Goal: Transaction & Acquisition: Purchase product/service

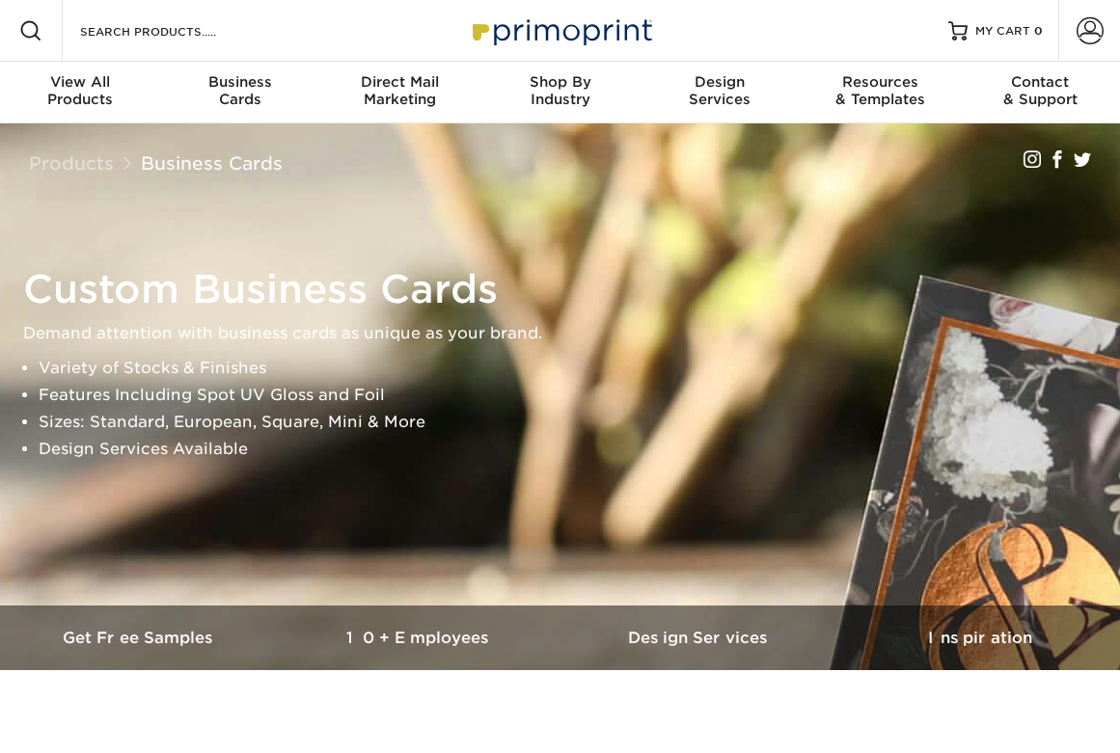
click at [252, 93] on div "Business Cards" at bounding box center [240, 90] width 160 height 35
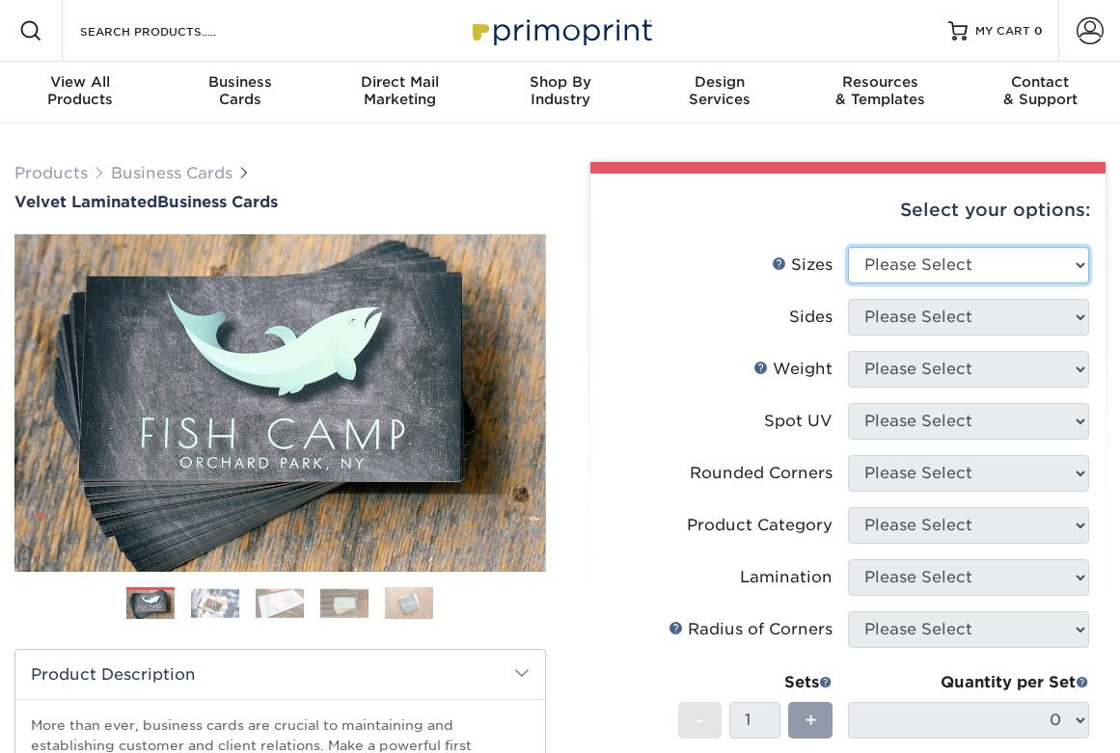
click at [930, 257] on select "Please Select 1.5" x 3.5" - Mini 1.75" x 3.5" - Mini 2" x 2" - Square 2" x 3" -…" at bounding box center [968, 265] width 241 height 37
select select "2.00x3.50"
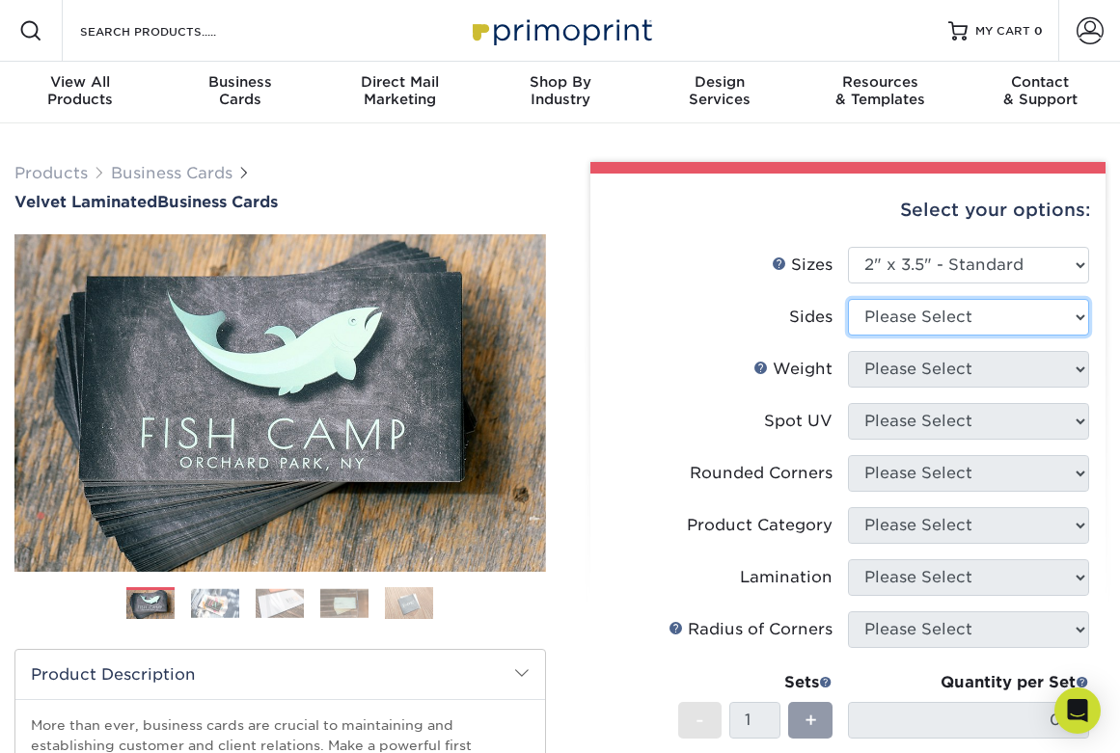
click at [984, 314] on select "Please Select Print Both Sides Print Front Only" at bounding box center [968, 317] width 241 height 37
select select "13abbda7-1d64-4f25-8bb2-c179b224825d"
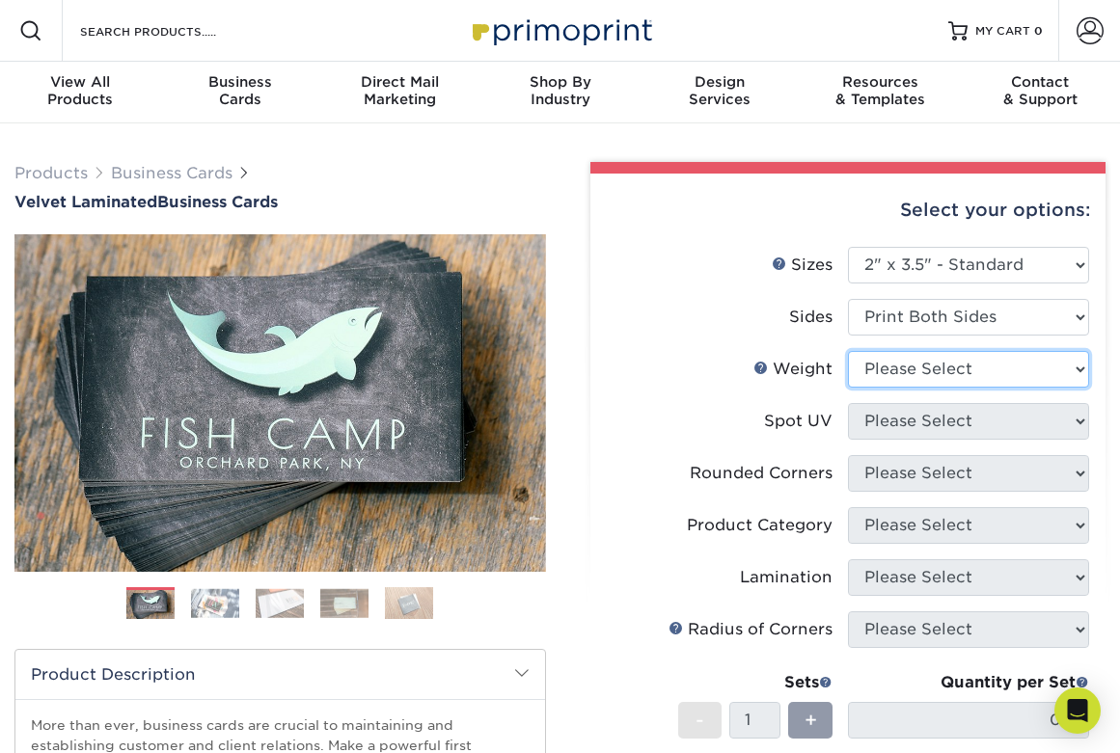
click at [975, 369] on select "Please Select 16PT" at bounding box center [968, 369] width 241 height 37
select select "16PT"
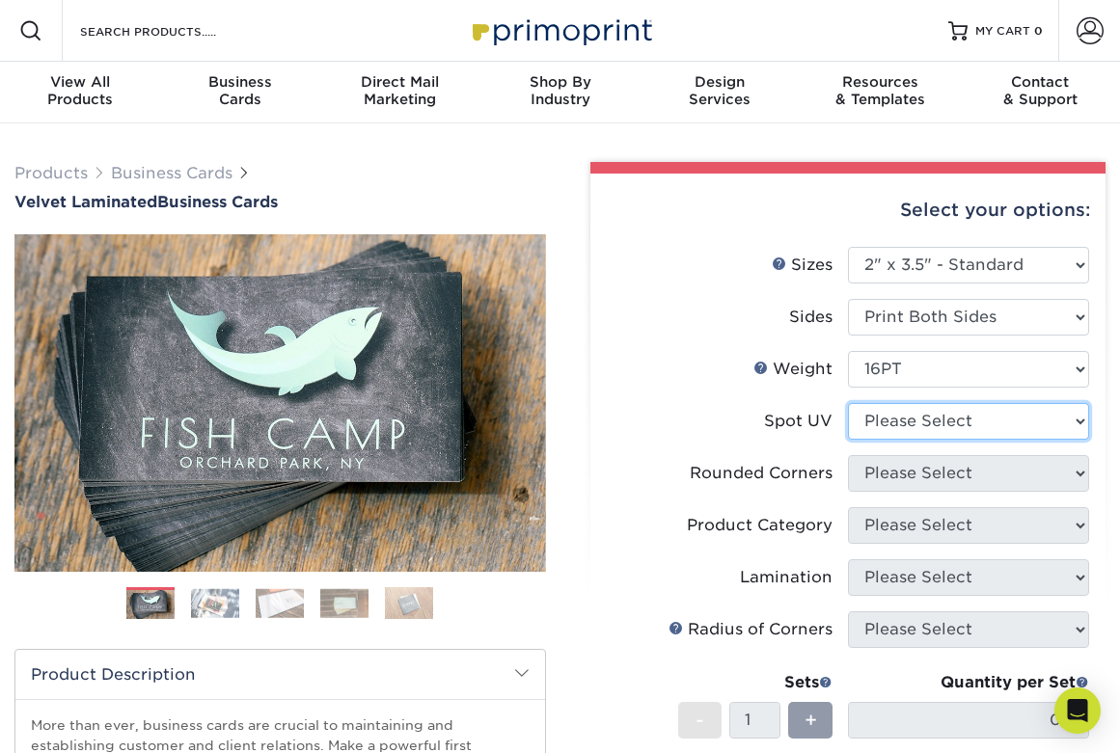
select select "1"
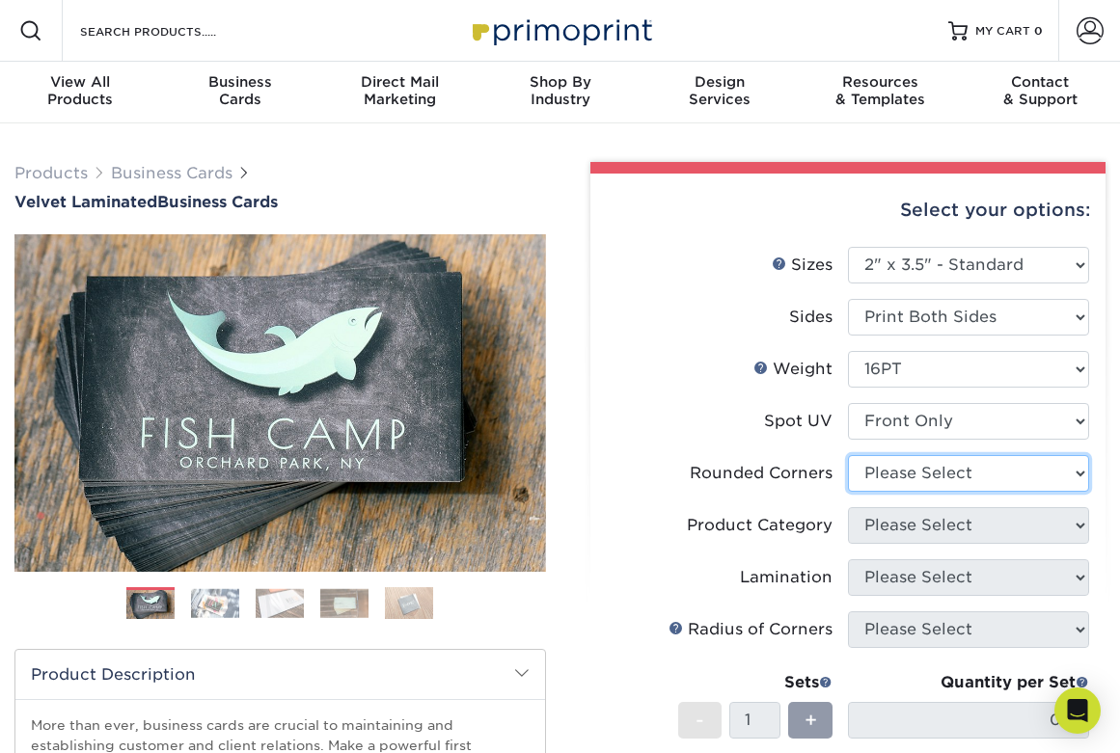
select select "7672df9e-0e0a-464d-8e1f-920c575e4da3"
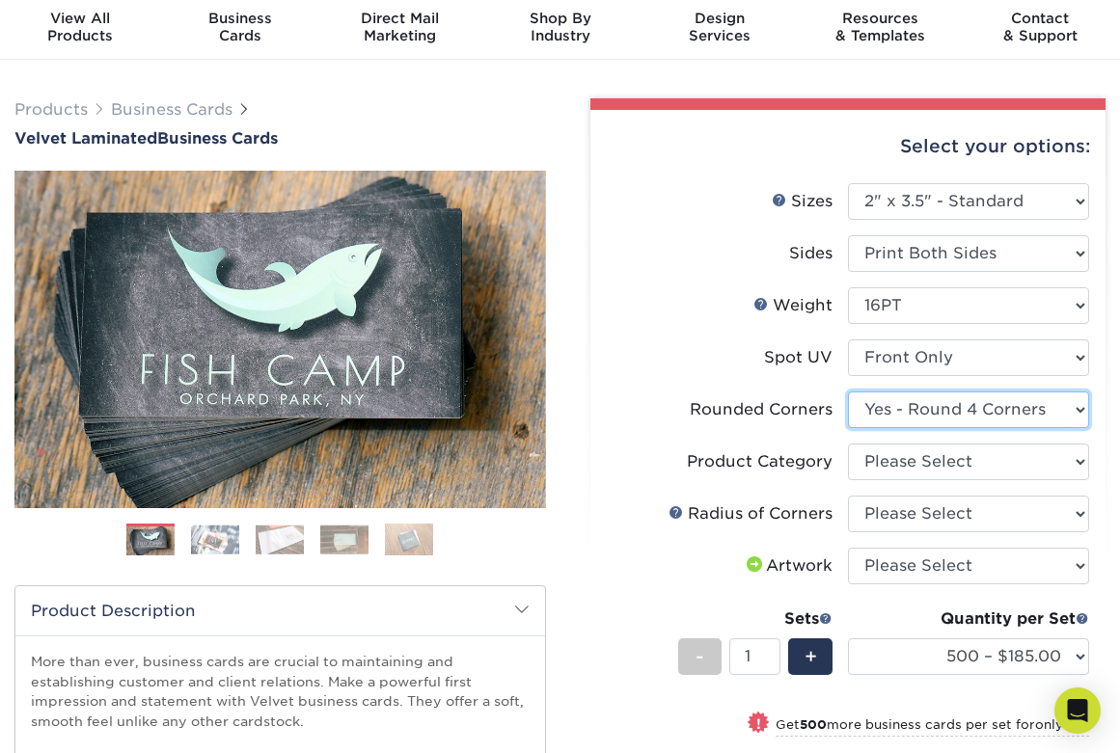
scroll to position [80, 0]
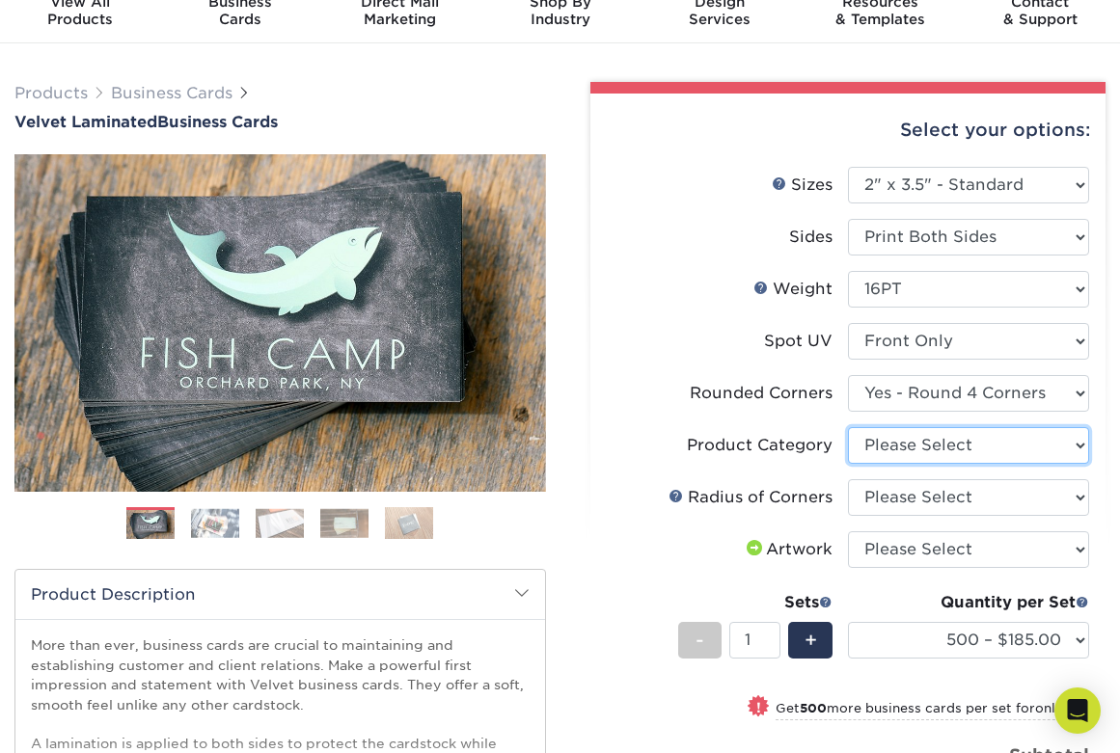
select select "3b5148f1-0588-4f88-a218-97bcfdce65c1"
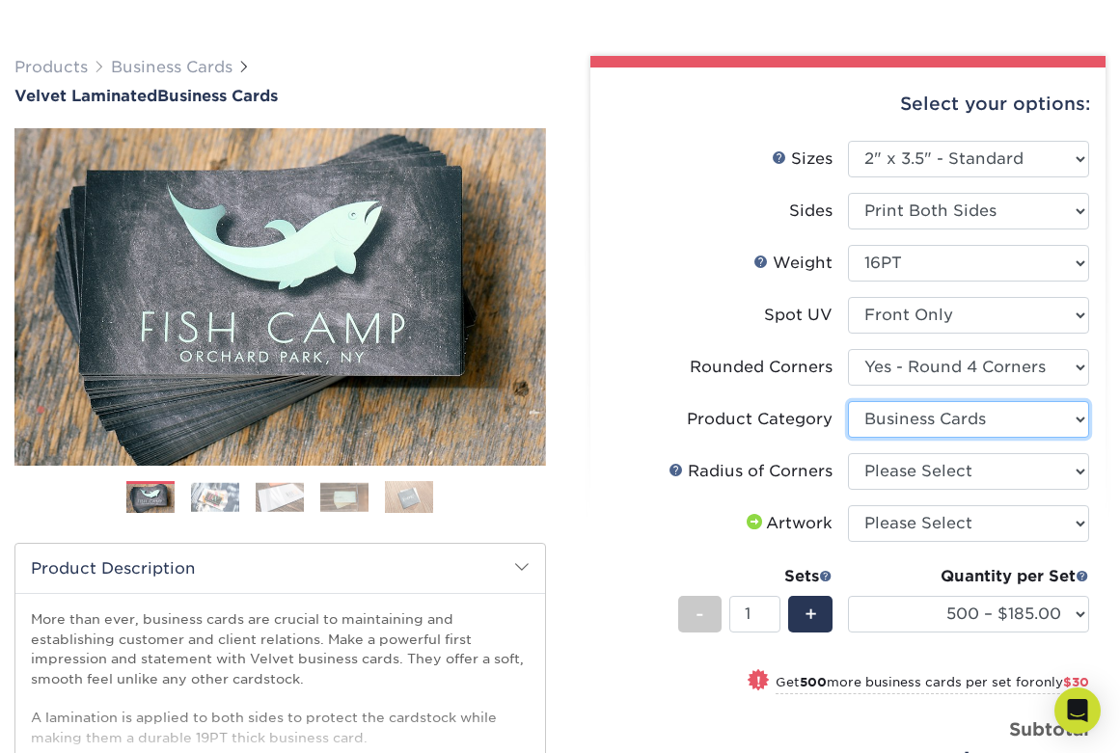
scroll to position [107, 0]
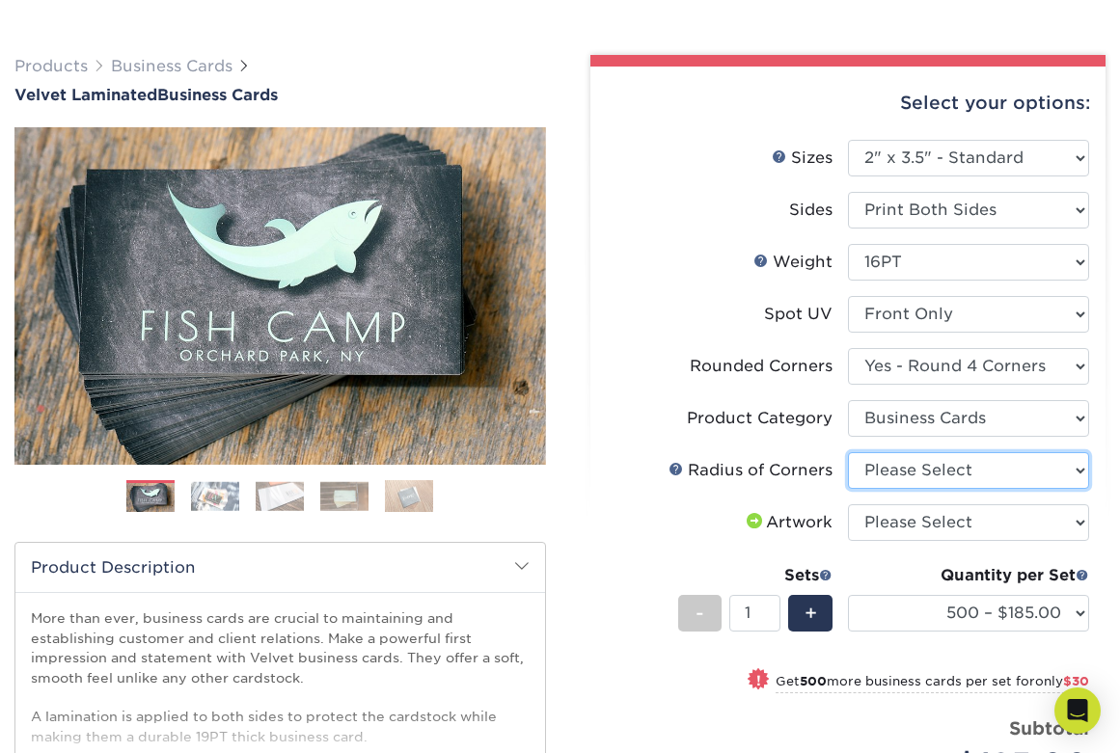
select select "479fbfe7-6a0c-4895-8c9a-81739b7486c9"
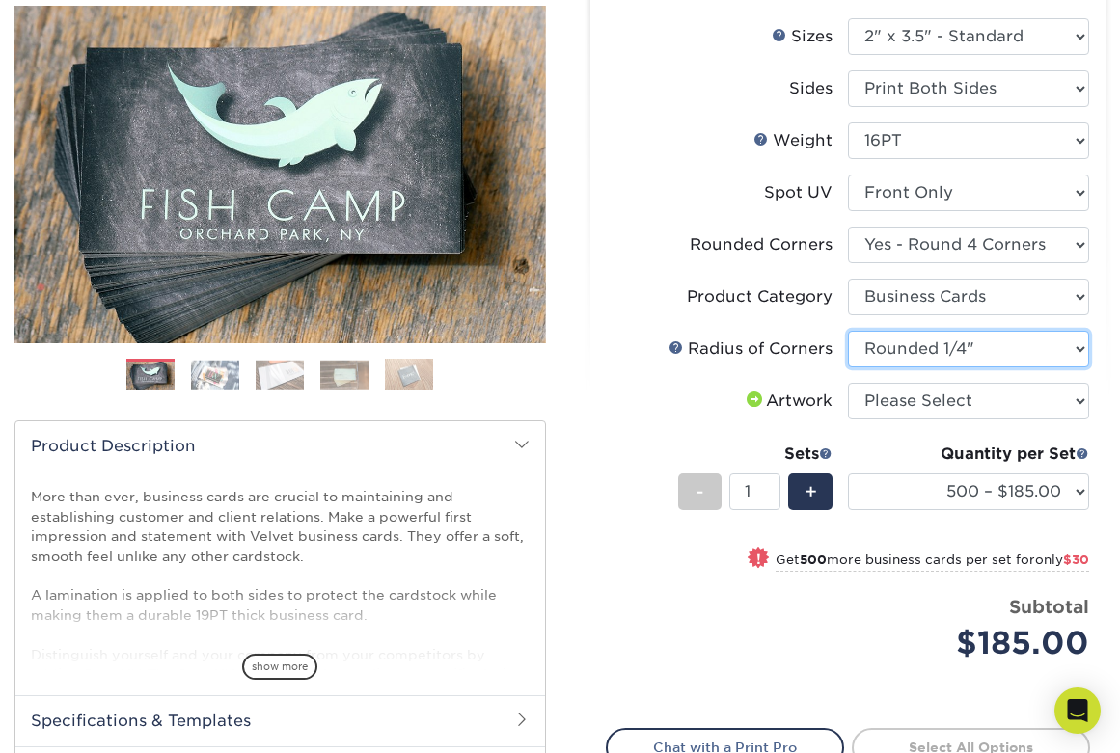
scroll to position [233, 0]
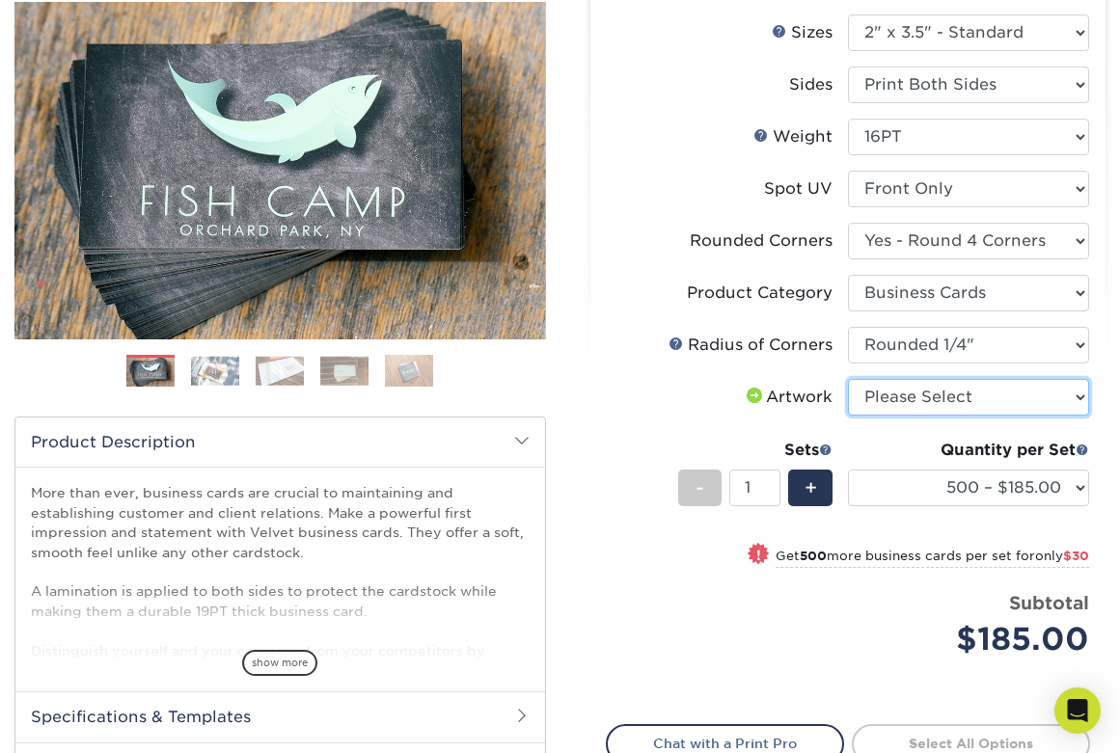
select select "upload"
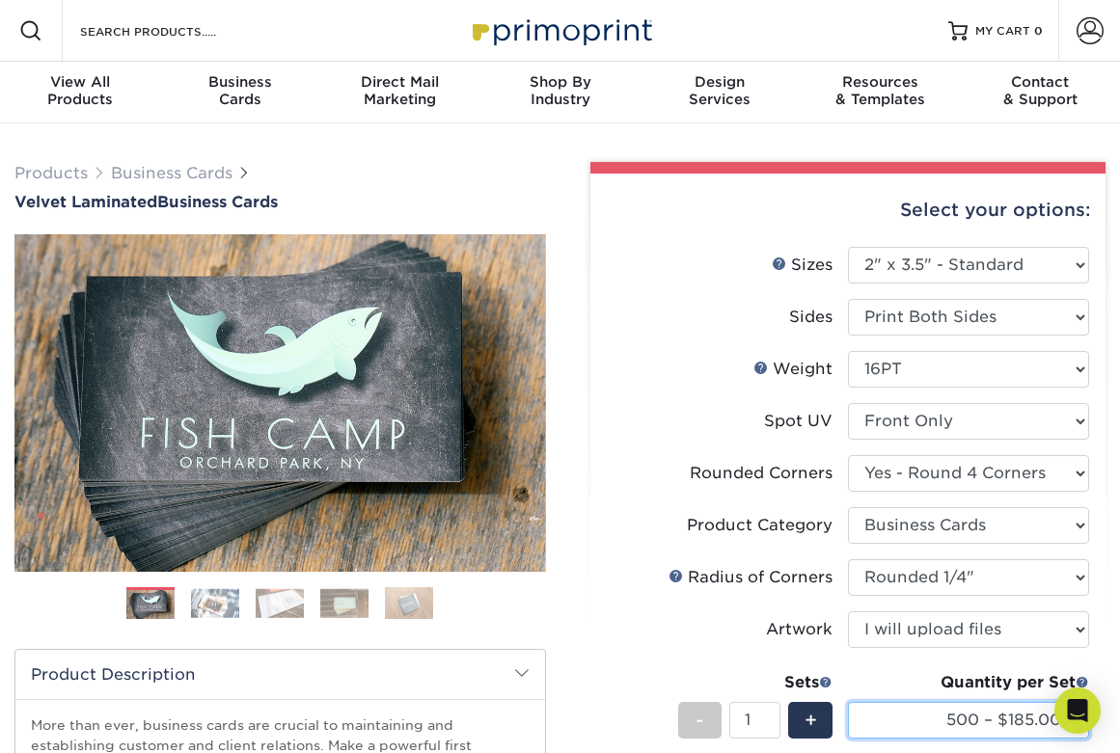
scroll to position [0, 0]
